Goal: Information Seeking & Learning: Check status

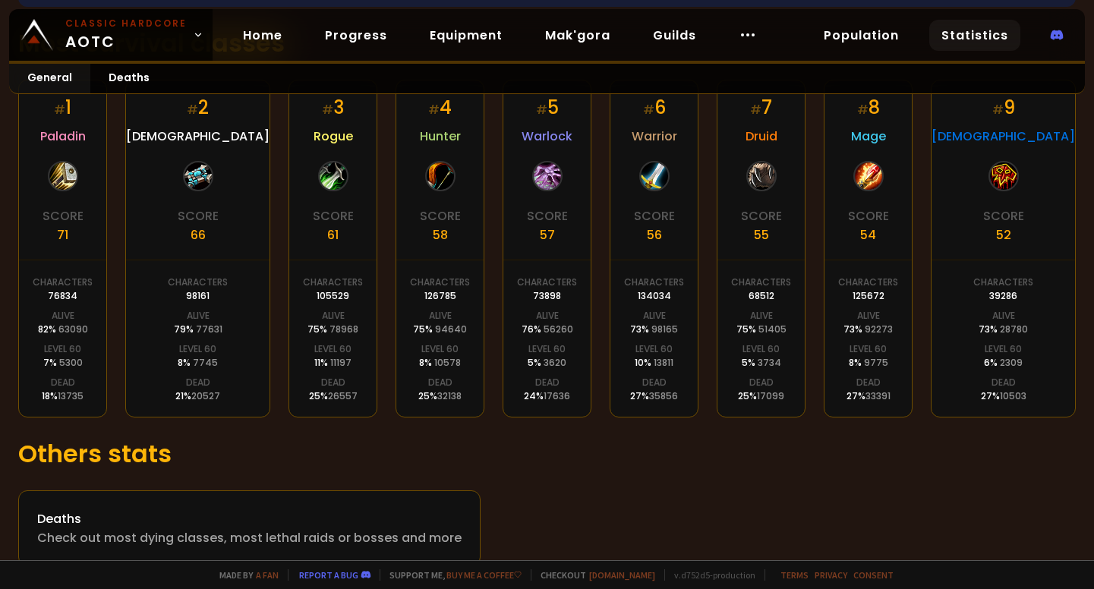
scroll to position [274, 0]
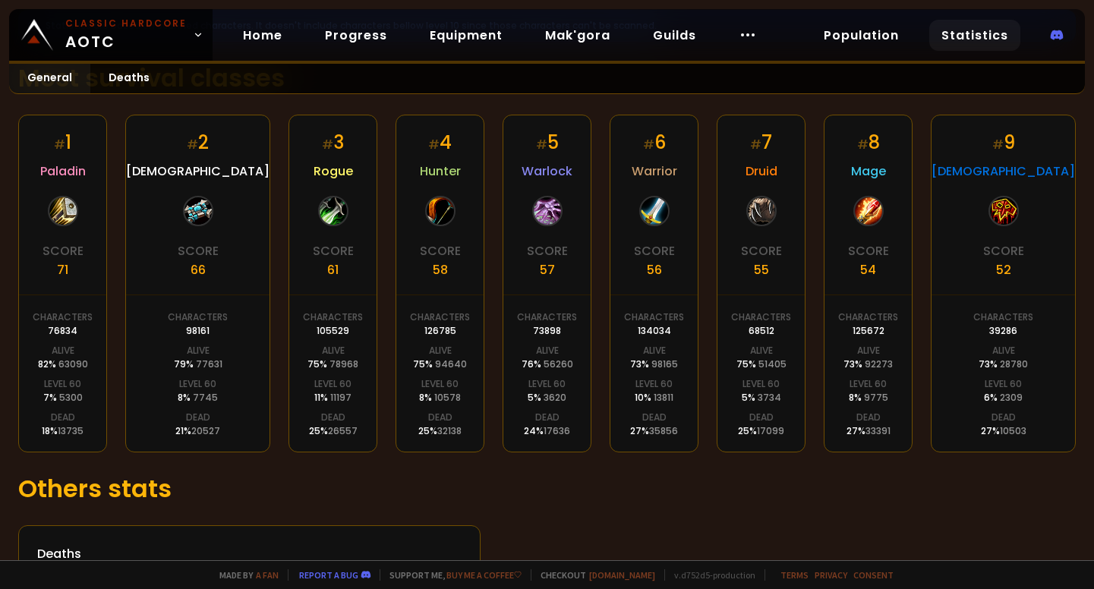
click at [774, 336] on div "68512" at bounding box center [762, 331] width 26 height 14
click at [539, 334] on div "73898" at bounding box center [547, 331] width 28 height 14
click at [317, 328] on div "105529" at bounding box center [333, 331] width 33 height 14
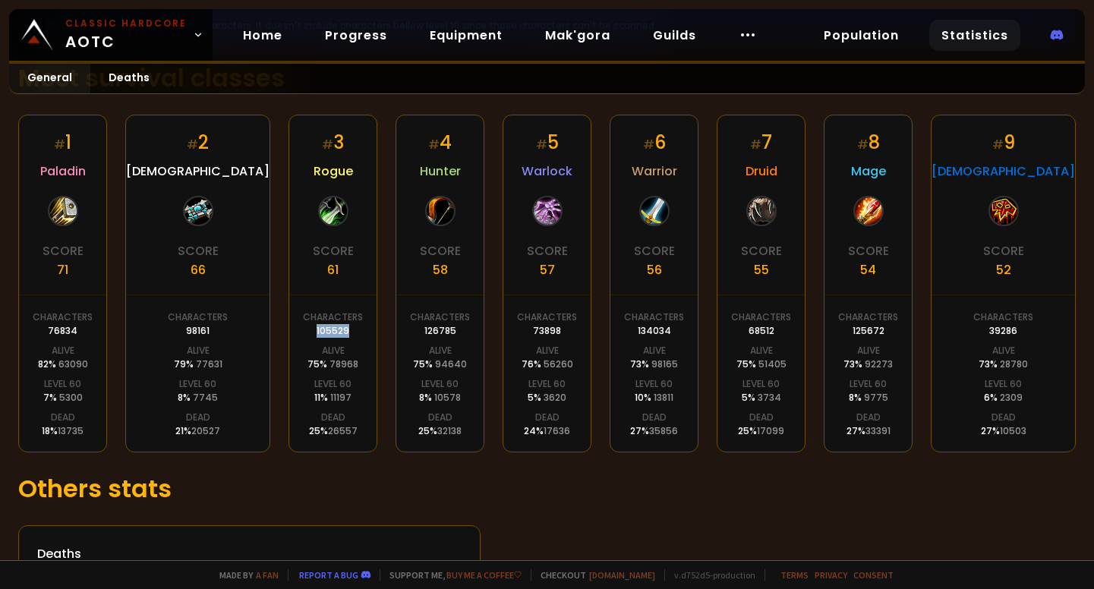
click at [317, 328] on div "105529" at bounding box center [333, 331] width 33 height 14
click at [545, 329] on div "73898" at bounding box center [547, 331] width 28 height 14
